Goal: Transaction & Acquisition: Subscribe to service/newsletter

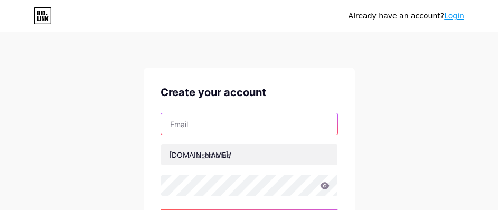
click at [185, 116] on input "text" at bounding box center [249, 123] width 176 height 21
paste input "[EMAIL_ADDRESS][DOMAIN_NAME]"
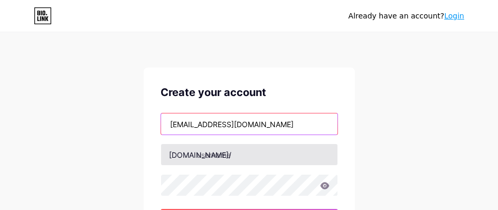
type input "[EMAIL_ADDRESS][DOMAIN_NAME]"
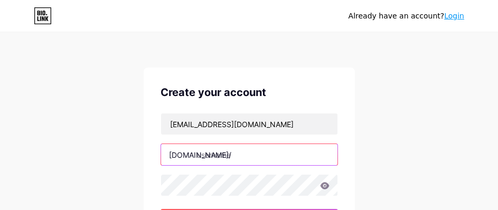
click at [212, 155] on input "text" at bounding box center [249, 154] width 176 height 21
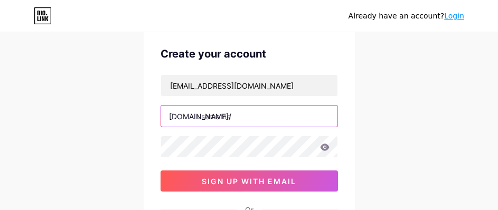
scroll to position [70, 0]
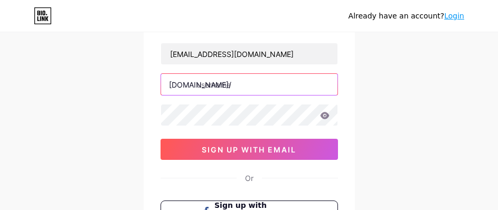
click at [274, 82] on input "text" at bounding box center [249, 84] width 176 height 21
paste input "loginarenampo"
type input "loginarenampo"
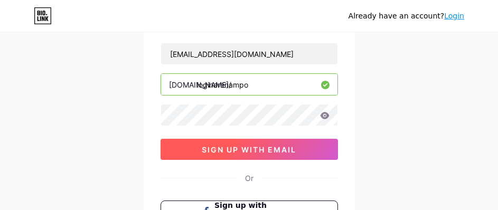
click at [224, 141] on button "sign up with email" at bounding box center [248, 149] width 177 height 21
